Goal: Contribute content

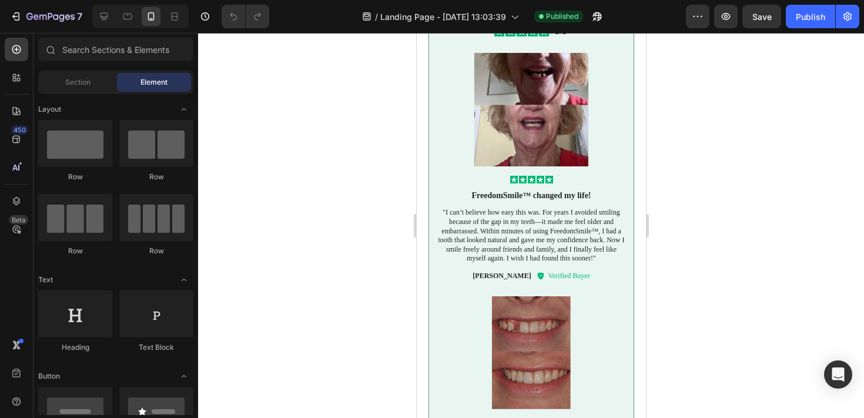
scroll to position [1612, 0]
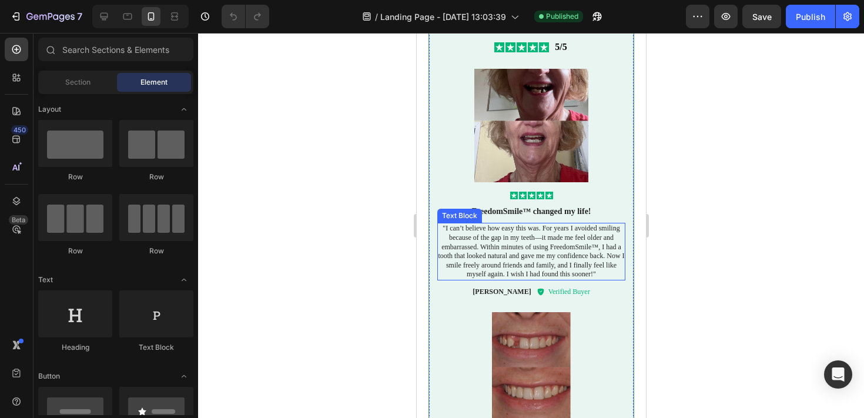
click at [561, 242] on p ""I can’t believe how easy this was. For years I avoided smiling because of the …" at bounding box center [531, 251] width 188 height 55
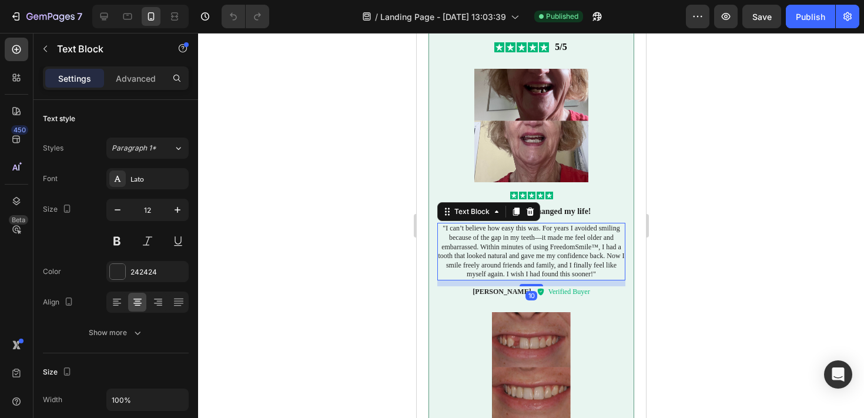
click at [523, 235] on p ""I can’t believe how easy this was. For years I avoided smiling because of the …" at bounding box center [531, 251] width 188 height 55
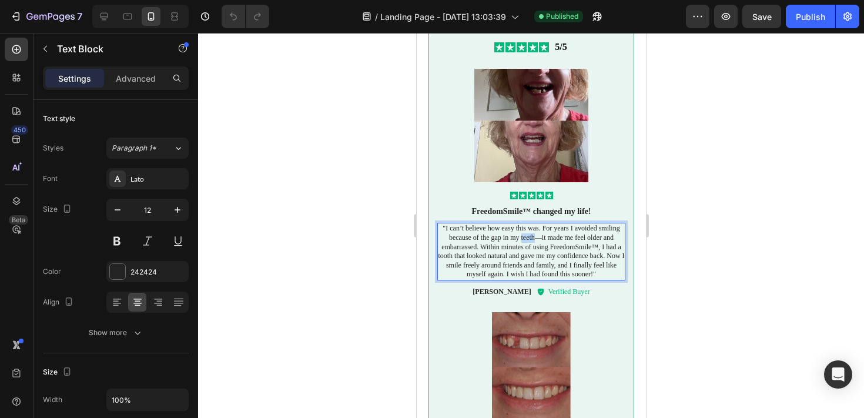
click at [523, 235] on p ""I can’t believe how easy this was. For years I avoided smiling because of the …" at bounding box center [531, 251] width 188 height 55
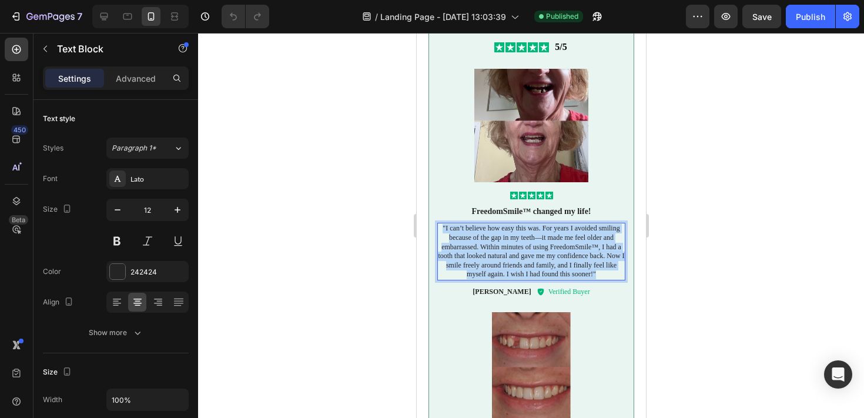
click at [523, 235] on p ""I can’t believe how easy this was. For years I avoided smiling because of the …" at bounding box center [531, 251] width 188 height 55
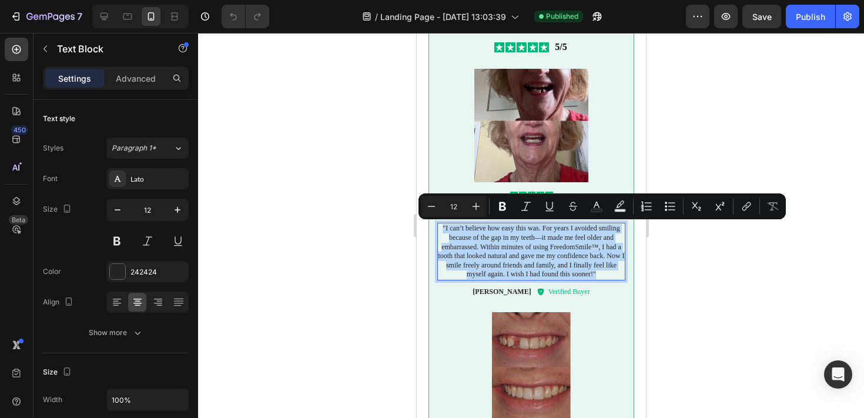
copy p ""I can’t believe how easy this was. For years I avoided smiling because of the …"
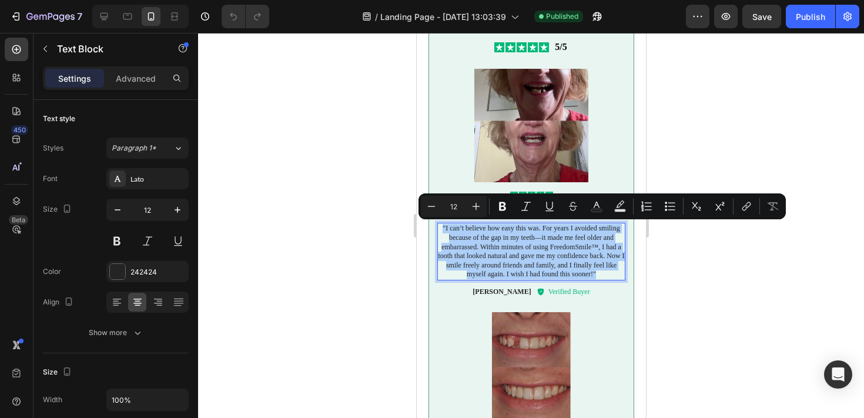
click at [332, 179] on div at bounding box center [531, 225] width 666 height 385
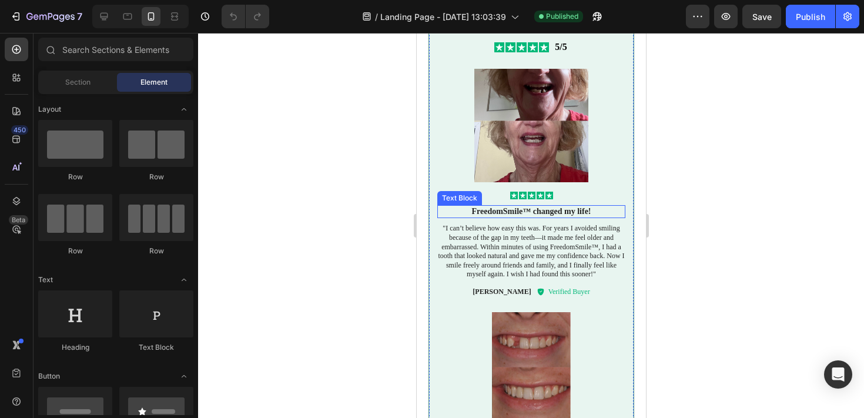
click at [519, 208] on strong "FreedomSmile™ changed my life!" at bounding box center [530, 211] width 119 height 9
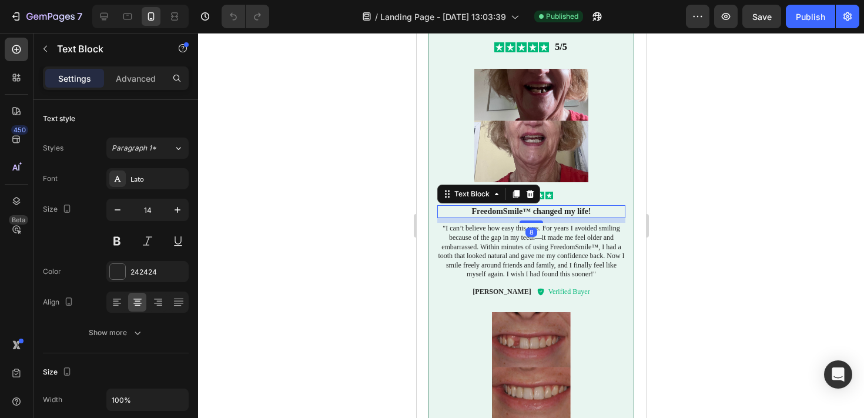
click at [497, 212] on strong "FreedomSmile™ changed my life!" at bounding box center [530, 211] width 119 height 9
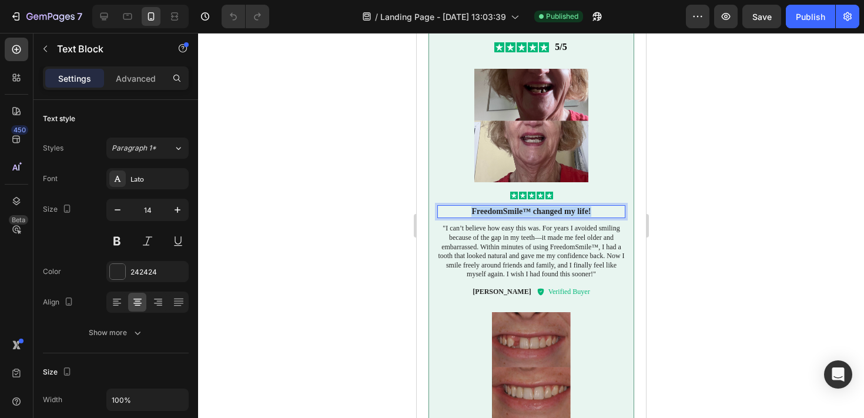
click at [497, 212] on strong "FreedomSmile™ changed my life!" at bounding box center [530, 211] width 119 height 9
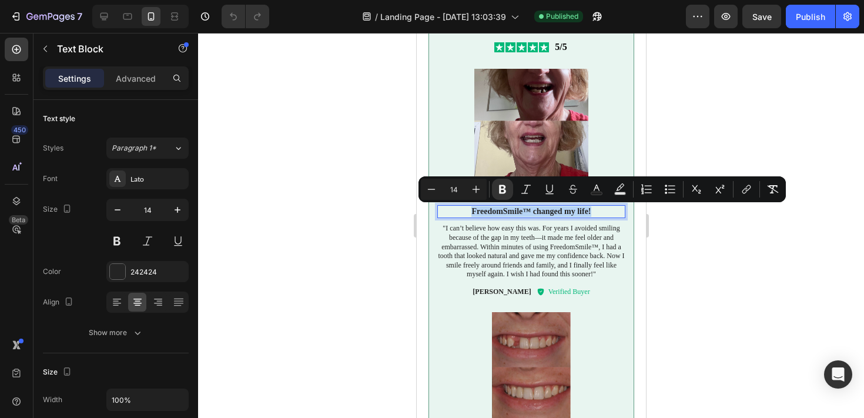
copy strong "FreedomSmile™ changed my life!"
click at [503, 290] on p "[PERSON_NAME]" at bounding box center [501, 292] width 58 height 9
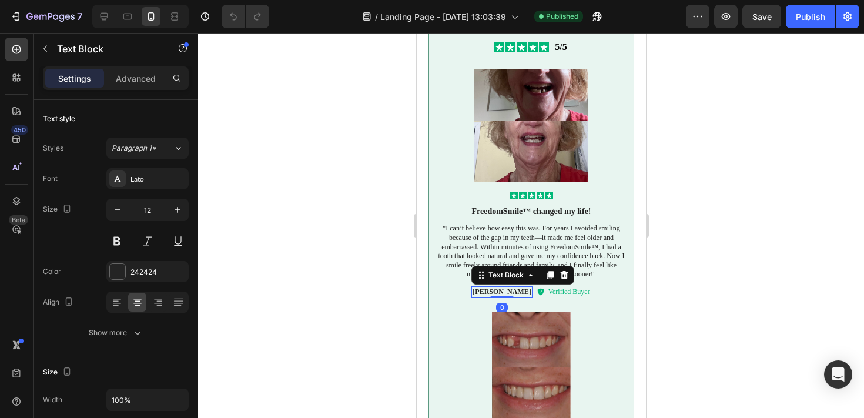
click at [503, 290] on p "[PERSON_NAME]" at bounding box center [501, 292] width 58 height 9
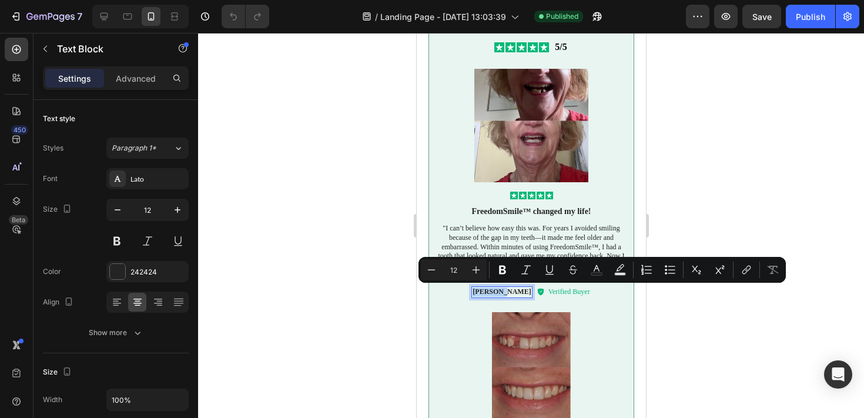
copy p "[PERSON_NAME]"
click at [798, 17] on div "Publish" at bounding box center [810, 17] width 29 height 12
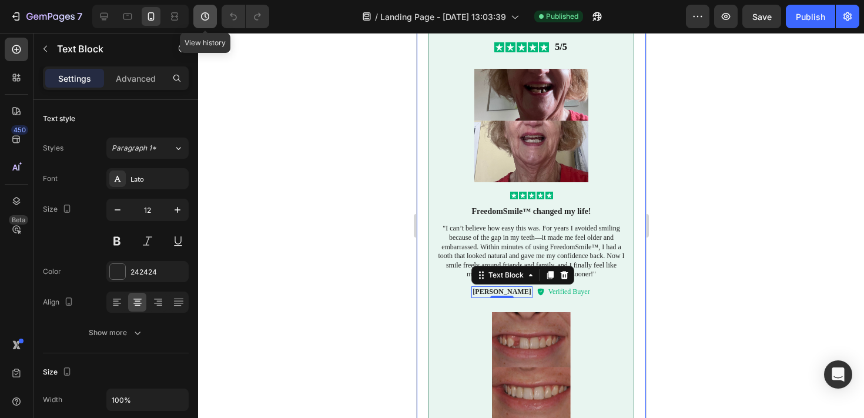
click at [209, 15] on icon "button" at bounding box center [205, 17] width 12 height 12
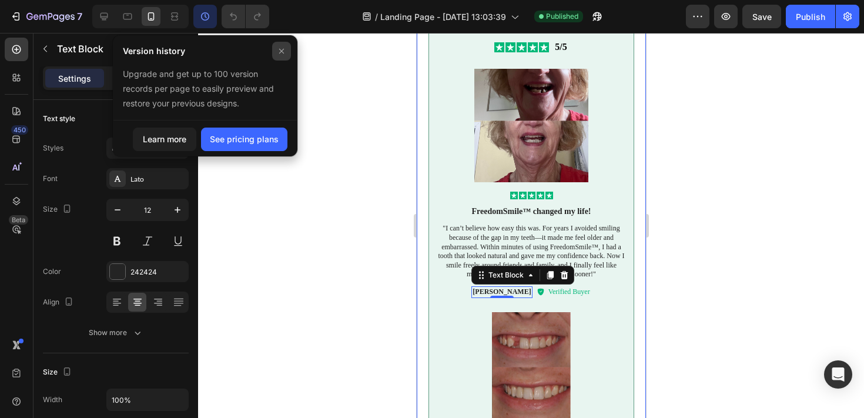
click at [277, 56] on div at bounding box center [281, 51] width 19 height 19
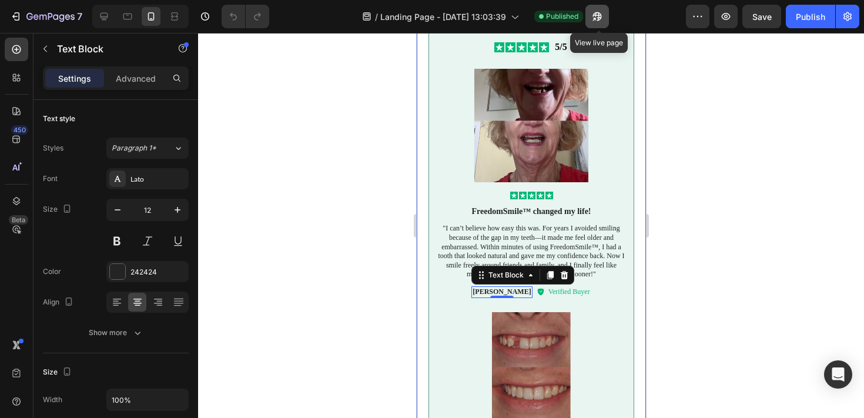
click at [597, 22] on button "button" at bounding box center [598, 17] width 24 height 24
